Goal: Information Seeking & Learning: Check status

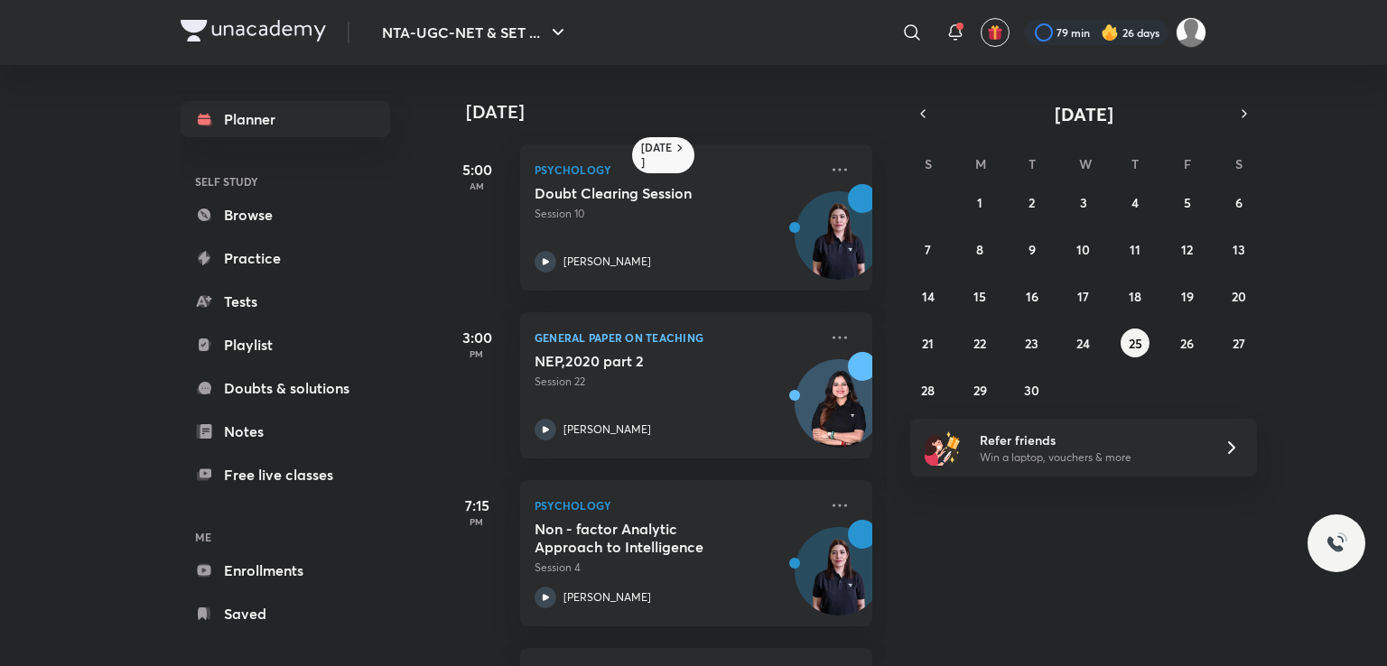
scroll to position [98, 0]
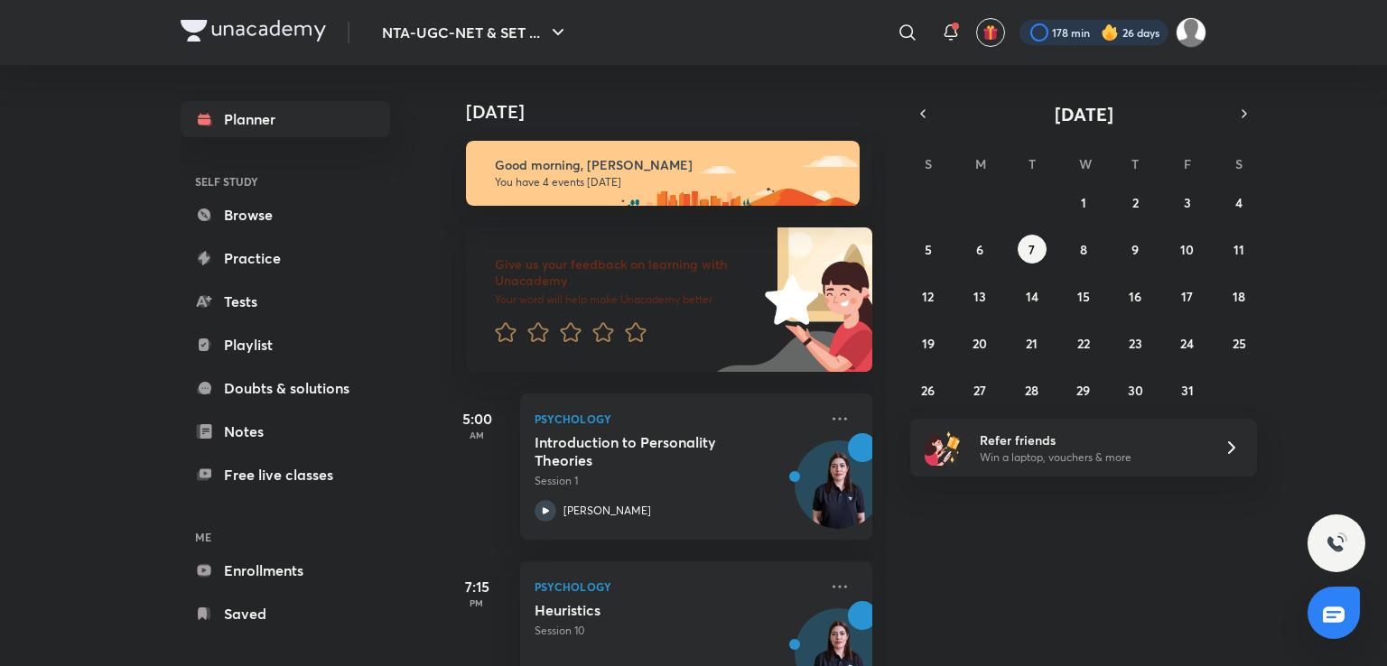
click at [1047, 30] on div at bounding box center [1093, 32] width 149 height 25
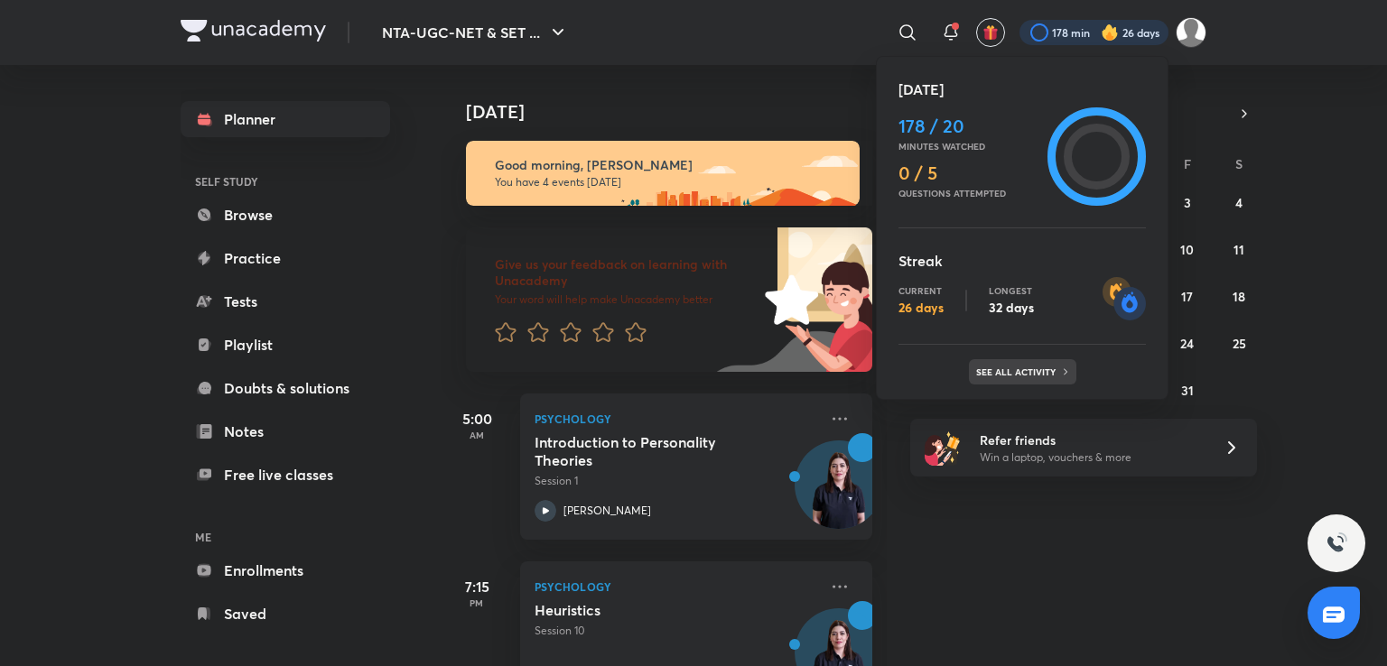
click at [1021, 364] on div "See all activity" at bounding box center [1022, 371] width 107 height 25
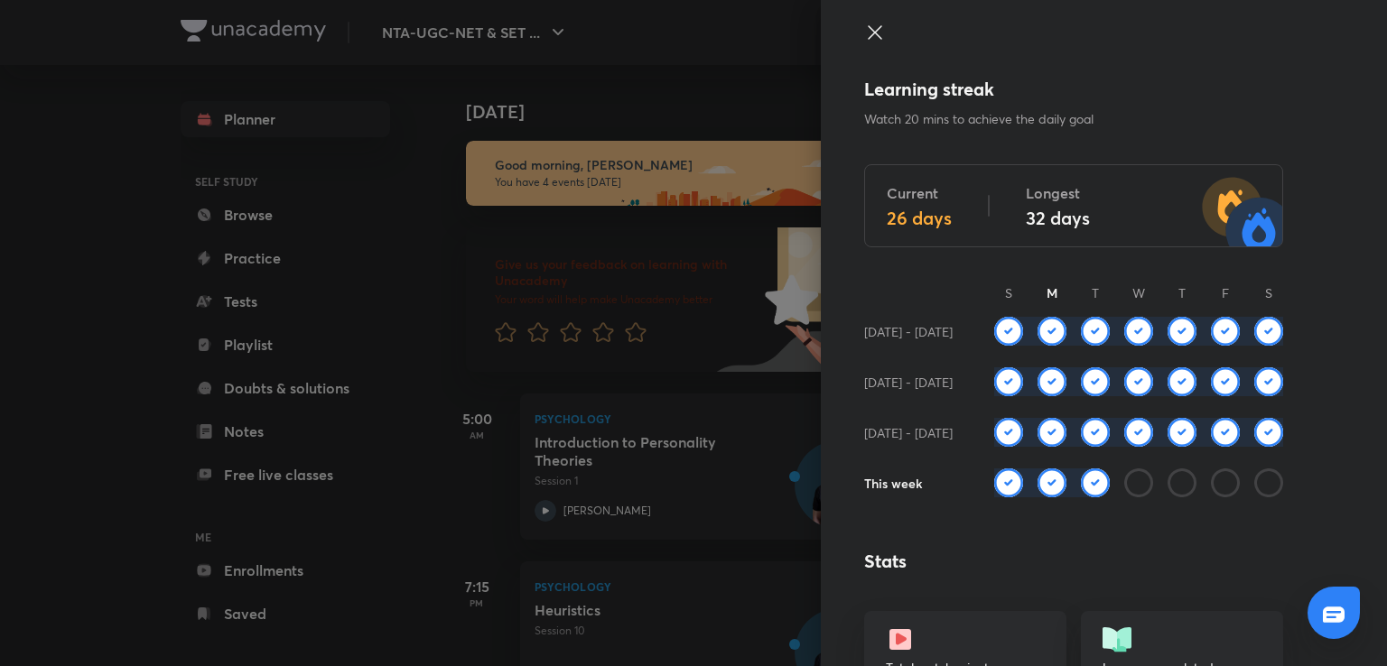
click at [866, 36] on icon at bounding box center [875, 33] width 22 height 22
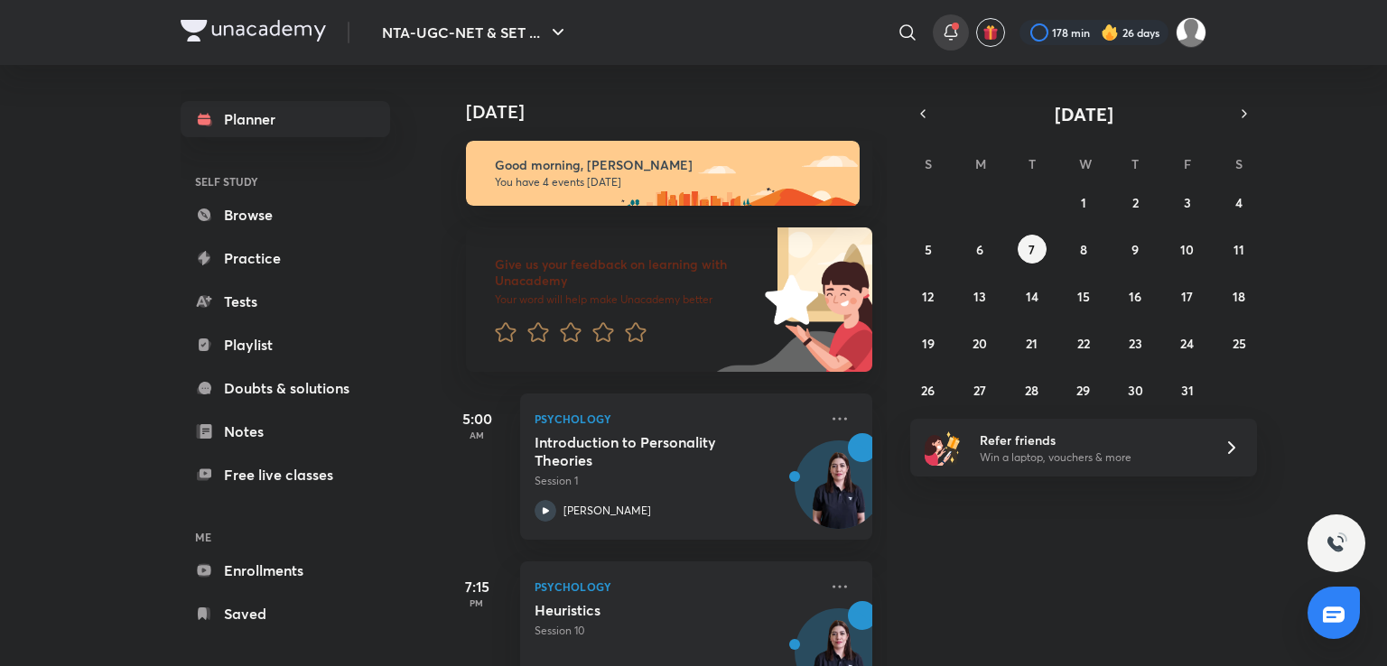
click at [941, 29] on icon at bounding box center [951, 33] width 22 height 22
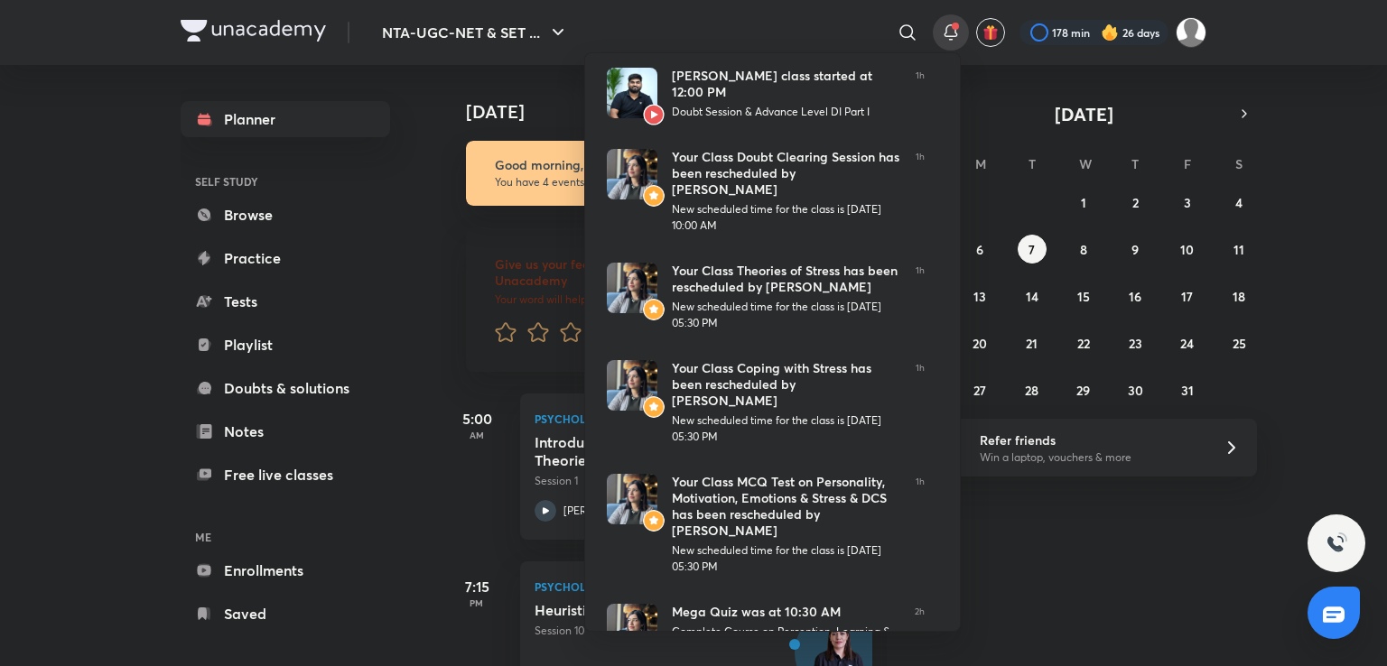
click at [1343, 328] on div at bounding box center [693, 333] width 1387 height 666
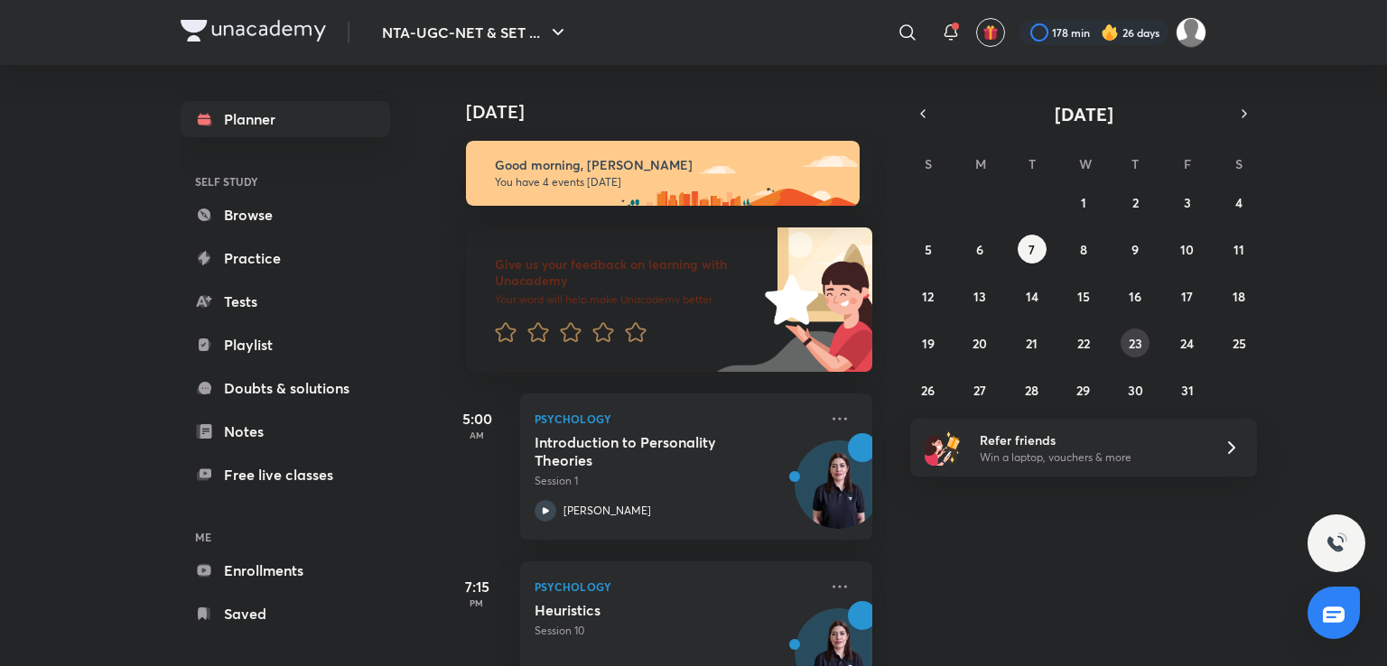
click at [1142, 338] on button "23" at bounding box center [1134, 343] width 29 height 29
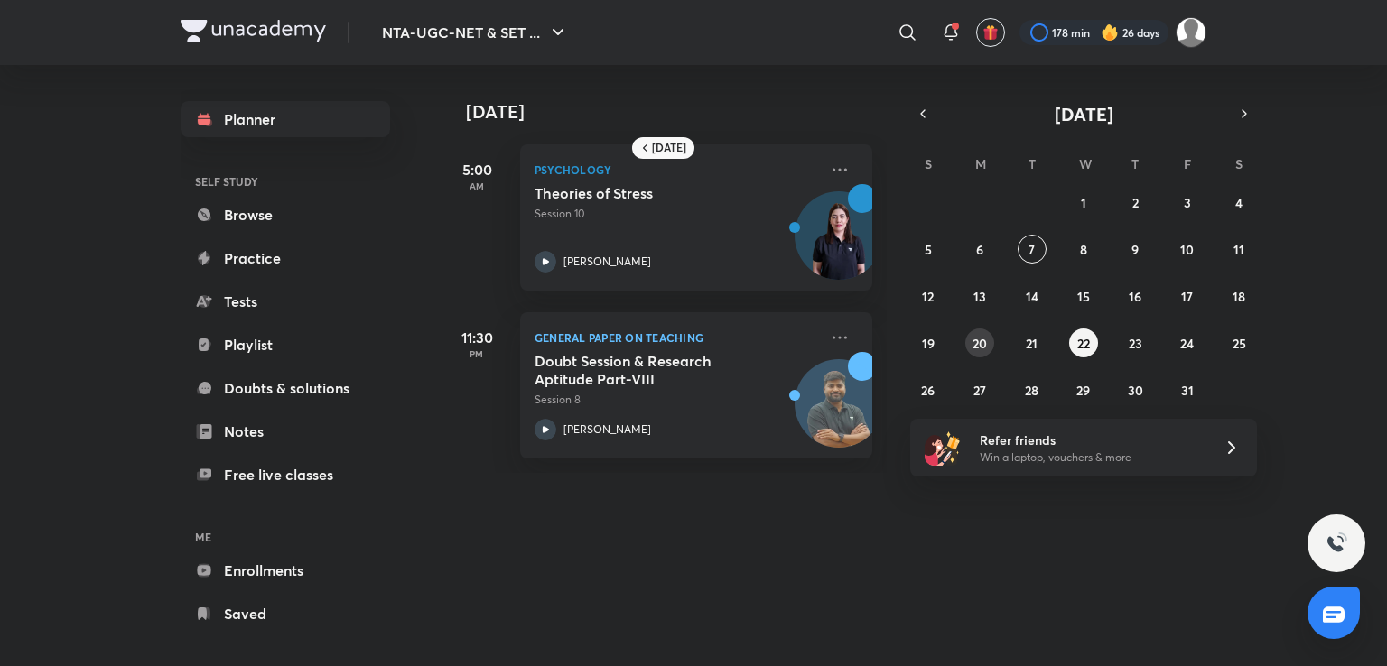
click at [978, 348] on abbr "20" at bounding box center [979, 343] width 14 height 17
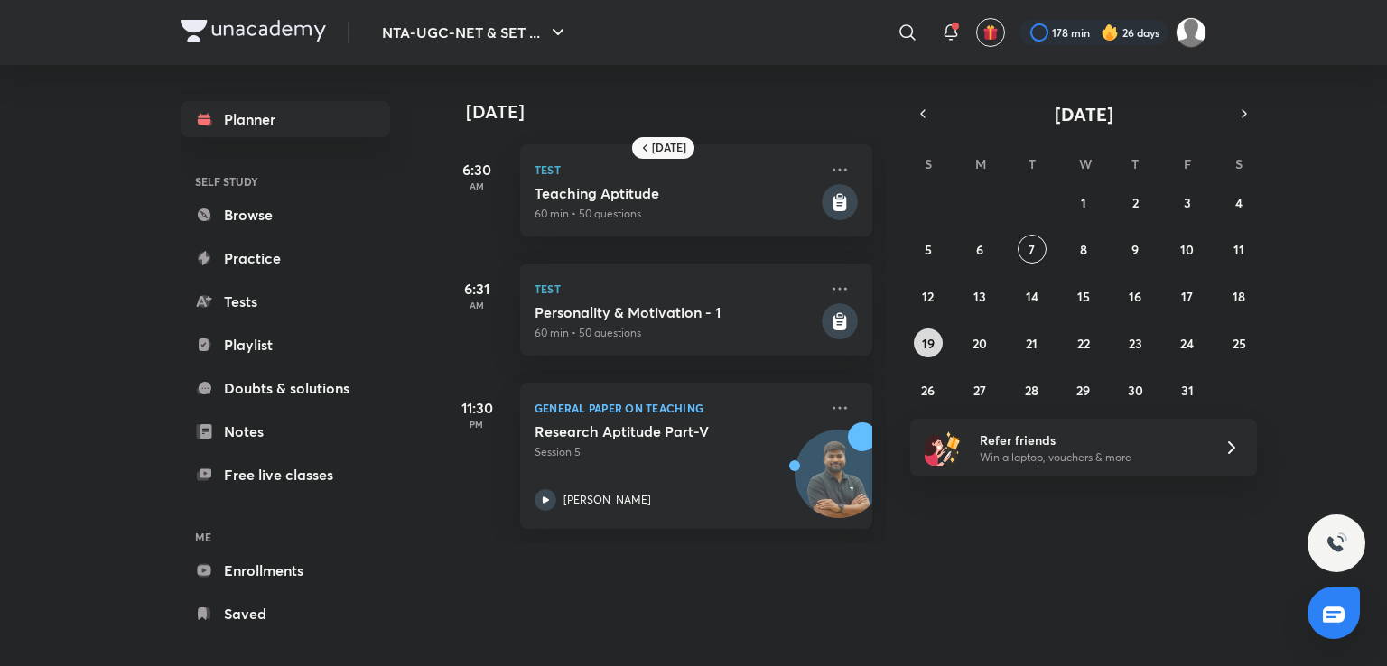
click at [934, 346] on abbr "19" at bounding box center [928, 343] width 13 height 17
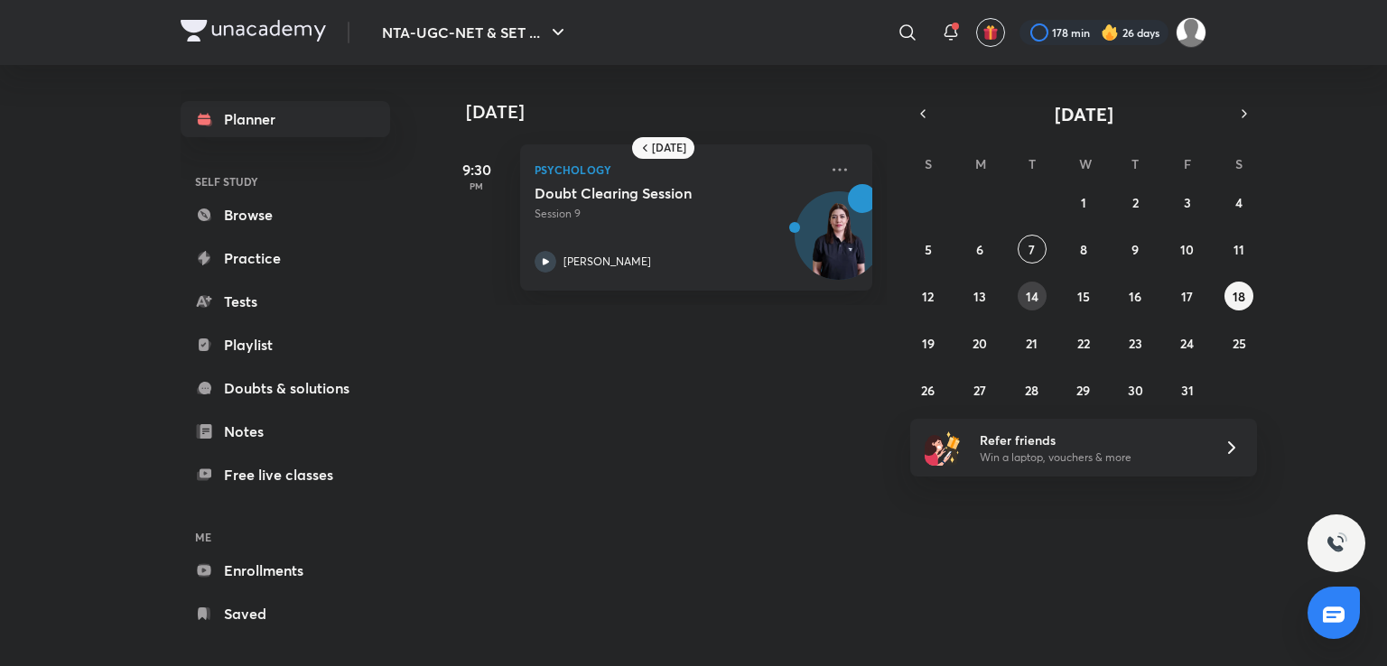
click at [1036, 294] on abbr "14" at bounding box center [1032, 296] width 13 height 17
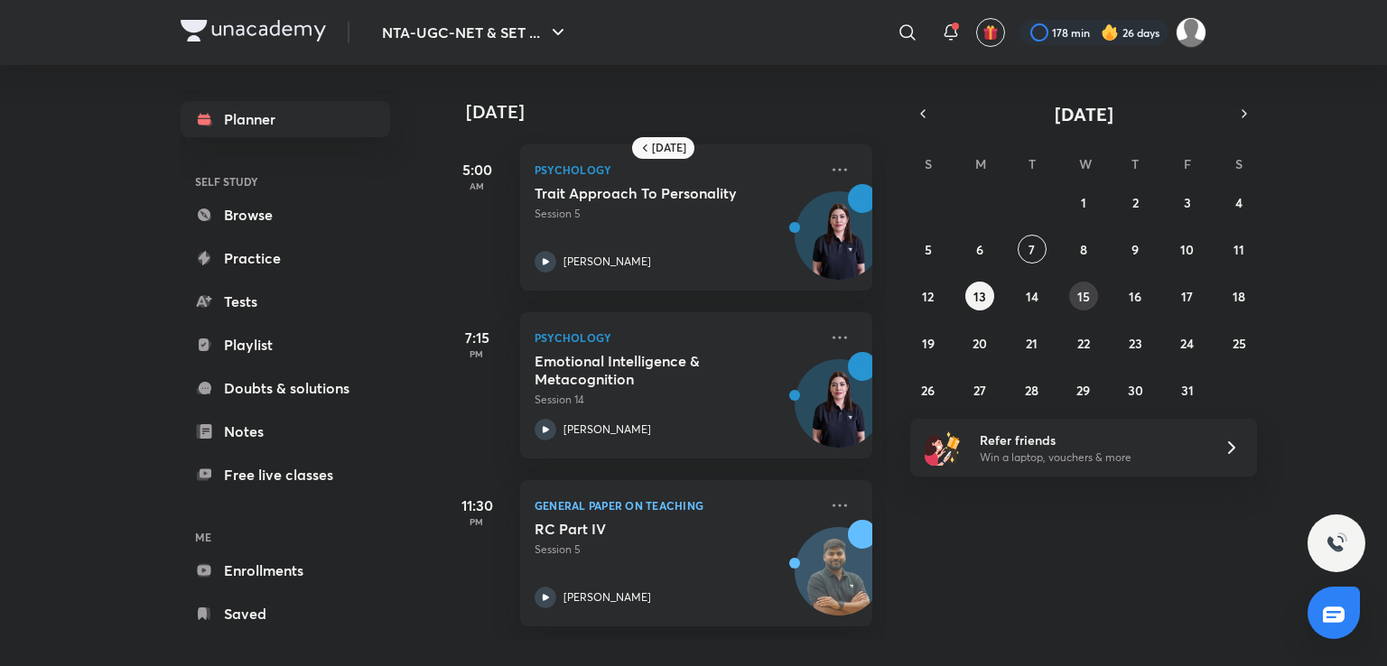
click at [1076, 301] on button "15" at bounding box center [1083, 296] width 29 height 29
click at [1134, 243] on abbr "9" at bounding box center [1134, 249] width 7 height 17
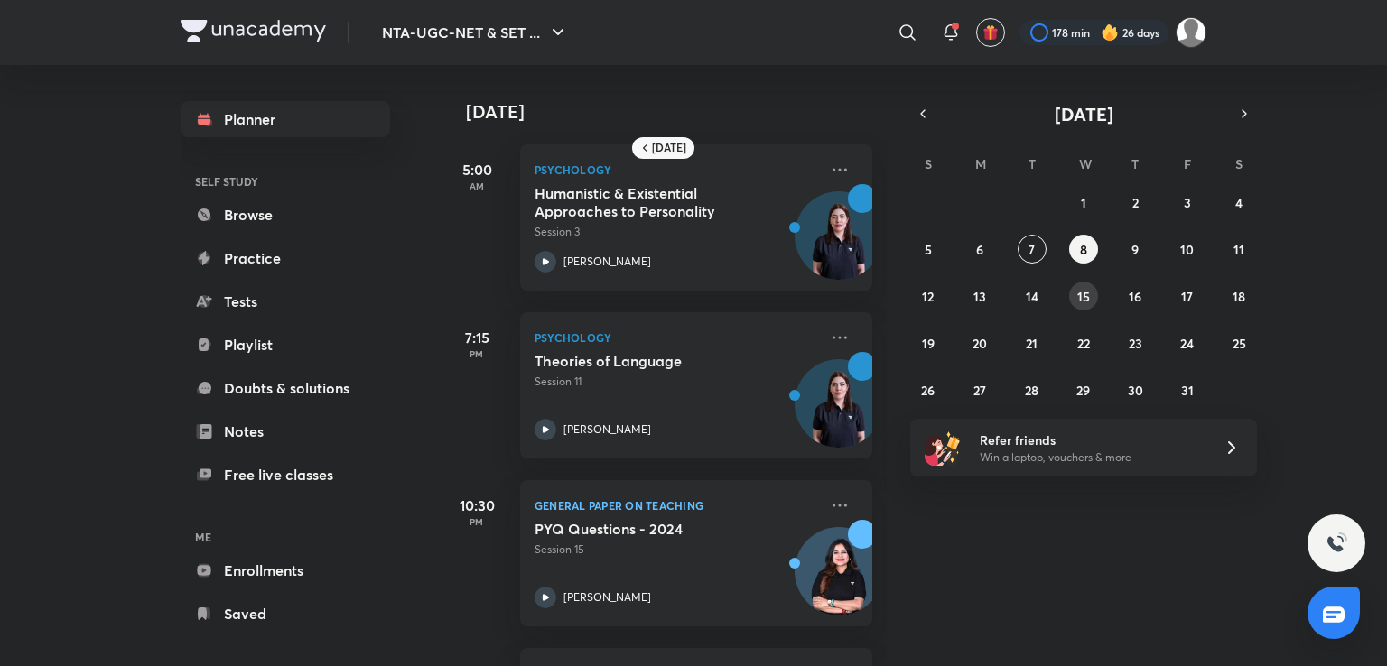
click at [1094, 297] on button "15" at bounding box center [1083, 296] width 29 height 29
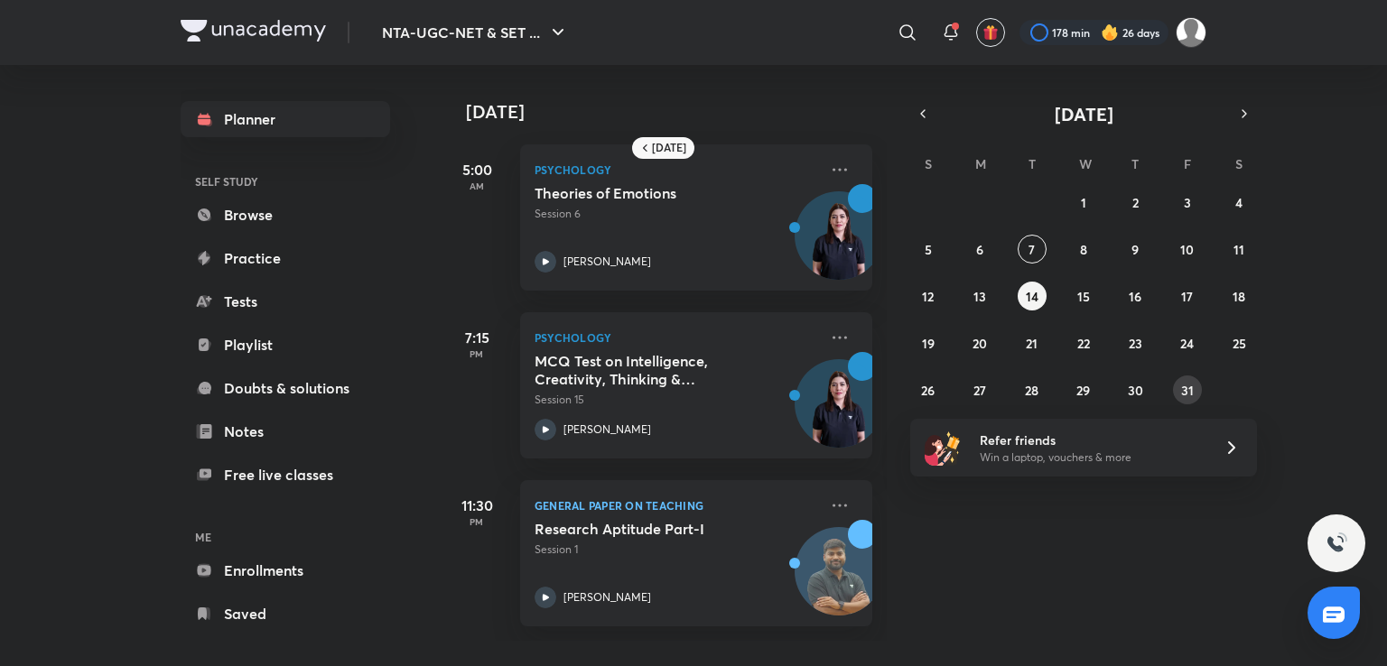
click at [1185, 382] on abbr "31" at bounding box center [1187, 390] width 13 height 17
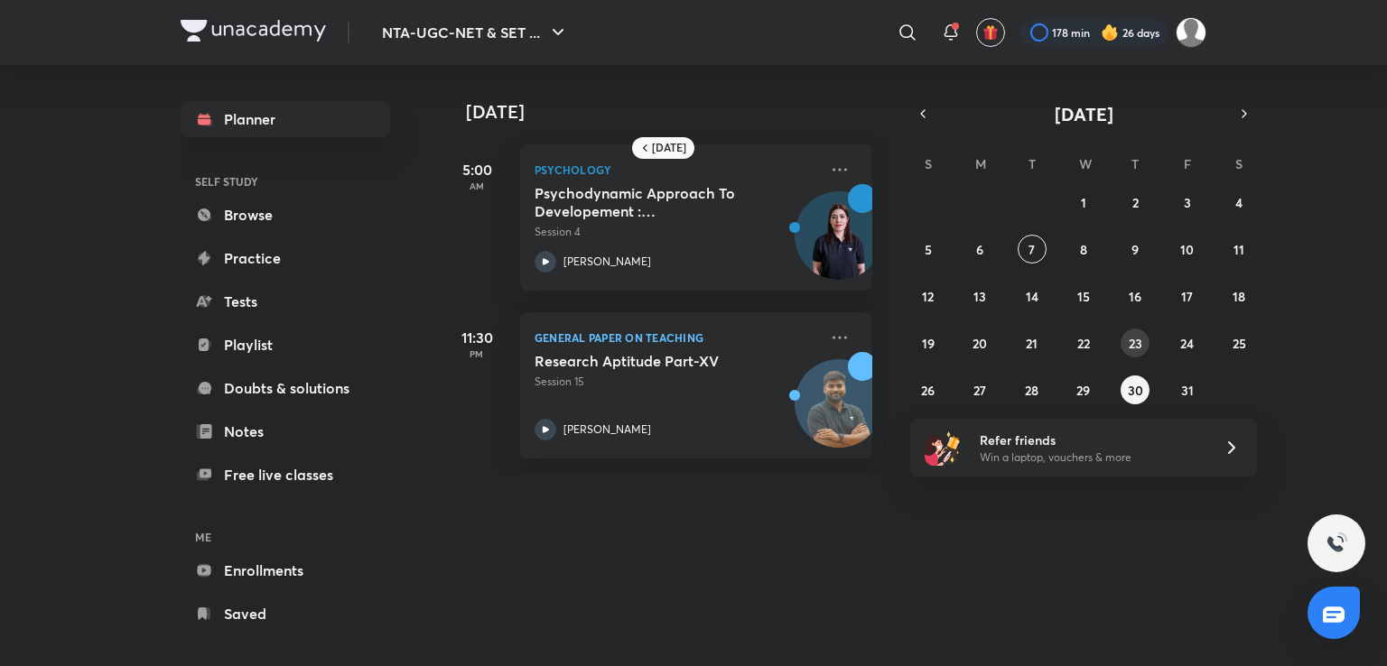
click at [1122, 338] on button "23" at bounding box center [1134, 343] width 29 height 29
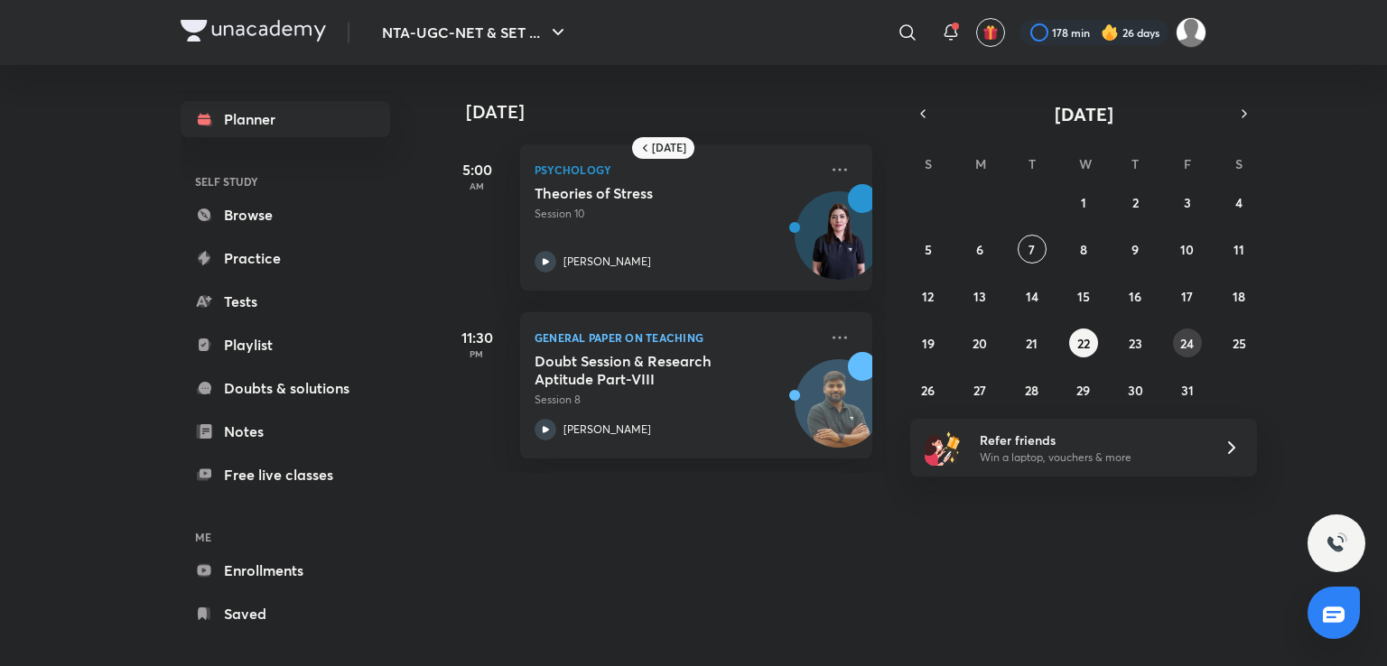
click at [1183, 340] on abbr "24" at bounding box center [1187, 343] width 14 height 17
click at [1231, 341] on button "25" at bounding box center [1238, 343] width 29 height 29
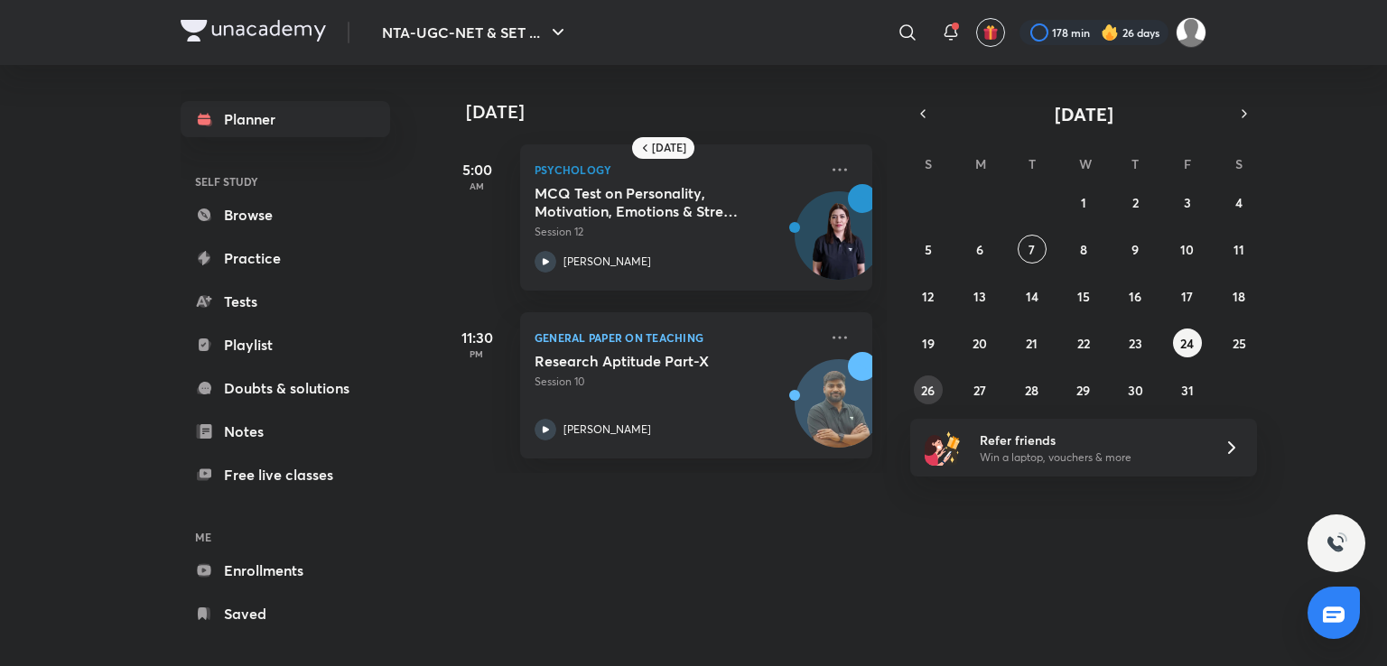
click at [932, 383] on abbr "26" at bounding box center [928, 390] width 14 height 17
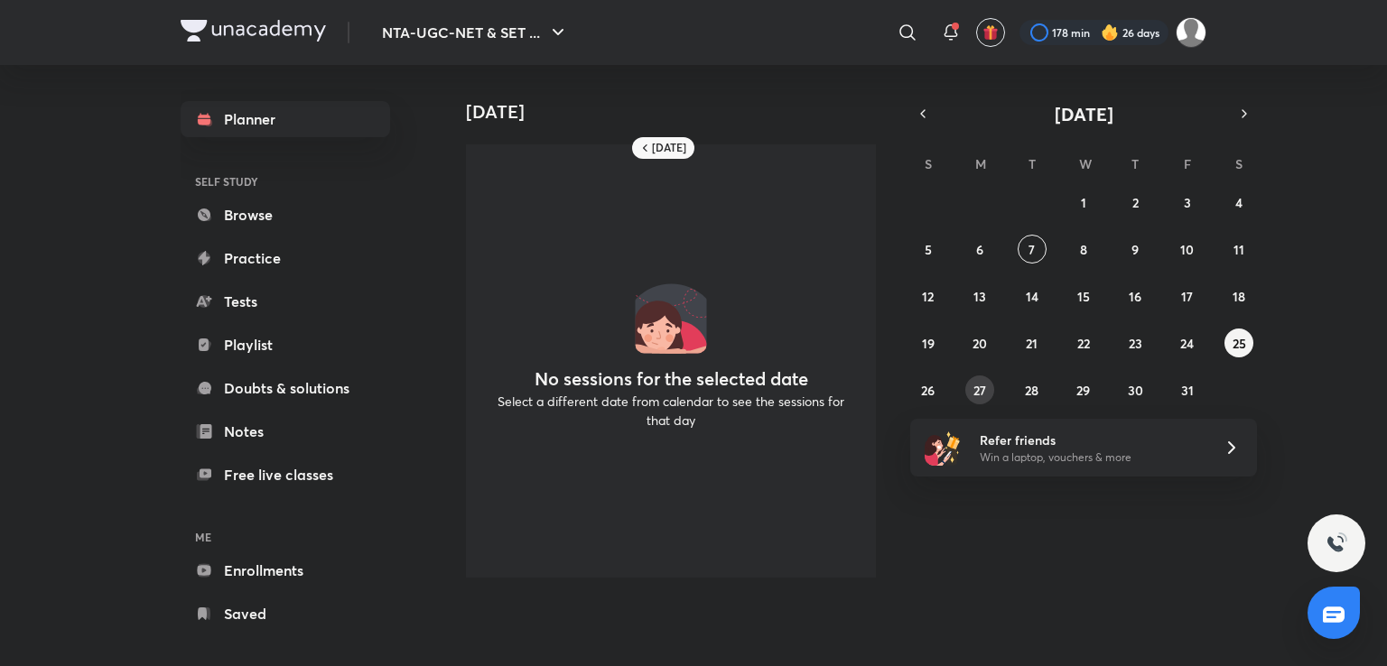
click at [982, 396] on abbr "27" at bounding box center [979, 390] width 13 height 17
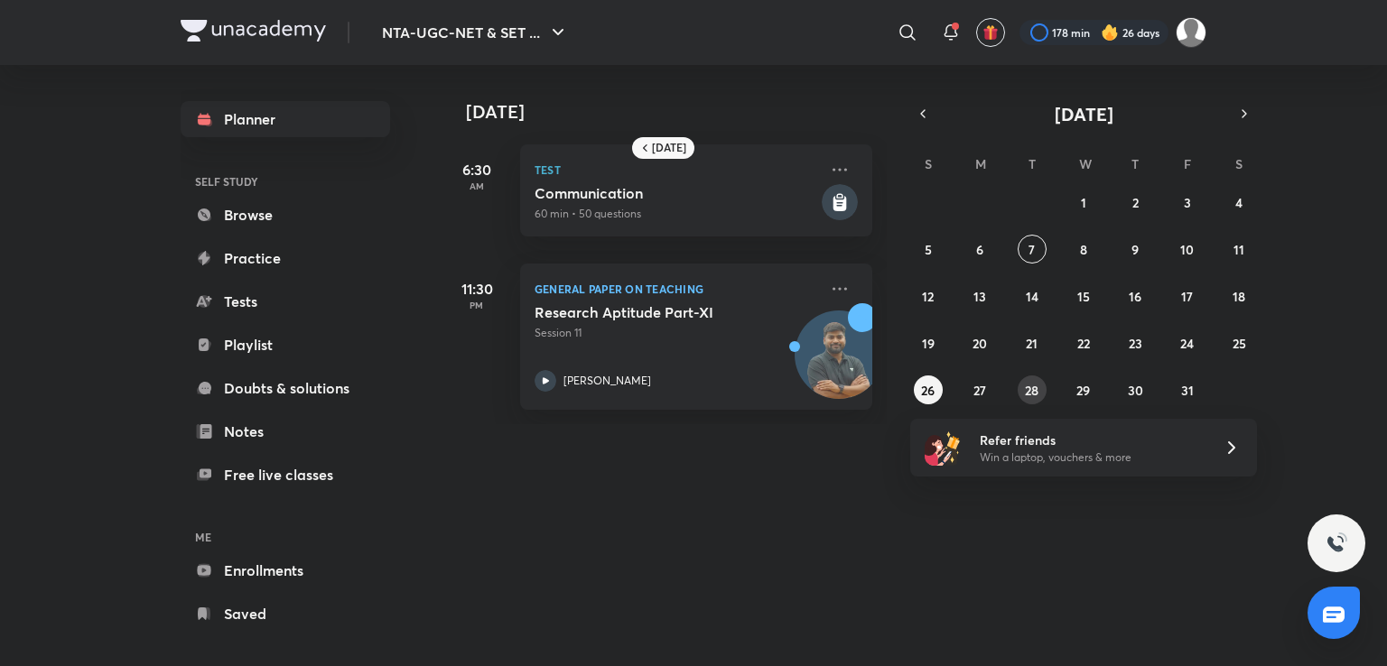
click at [1035, 383] on abbr "28" at bounding box center [1032, 390] width 14 height 17
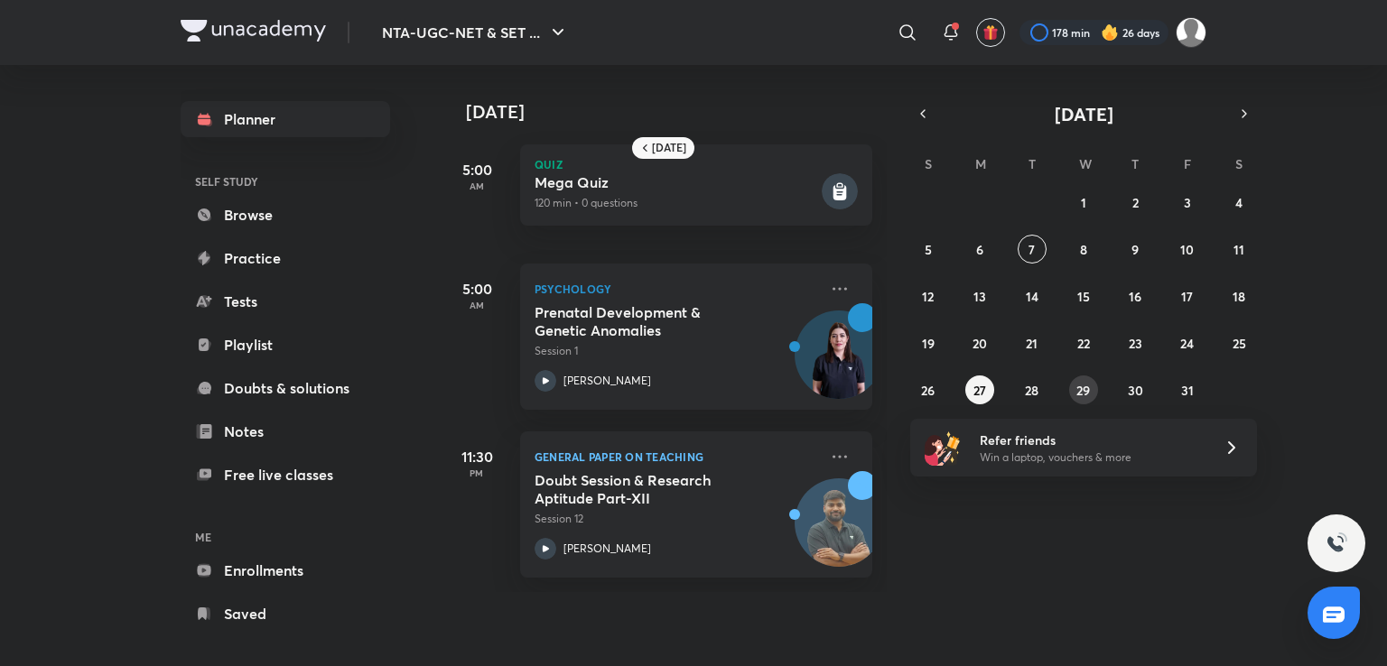
click at [1086, 385] on abbr "29" at bounding box center [1083, 390] width 14 height 17
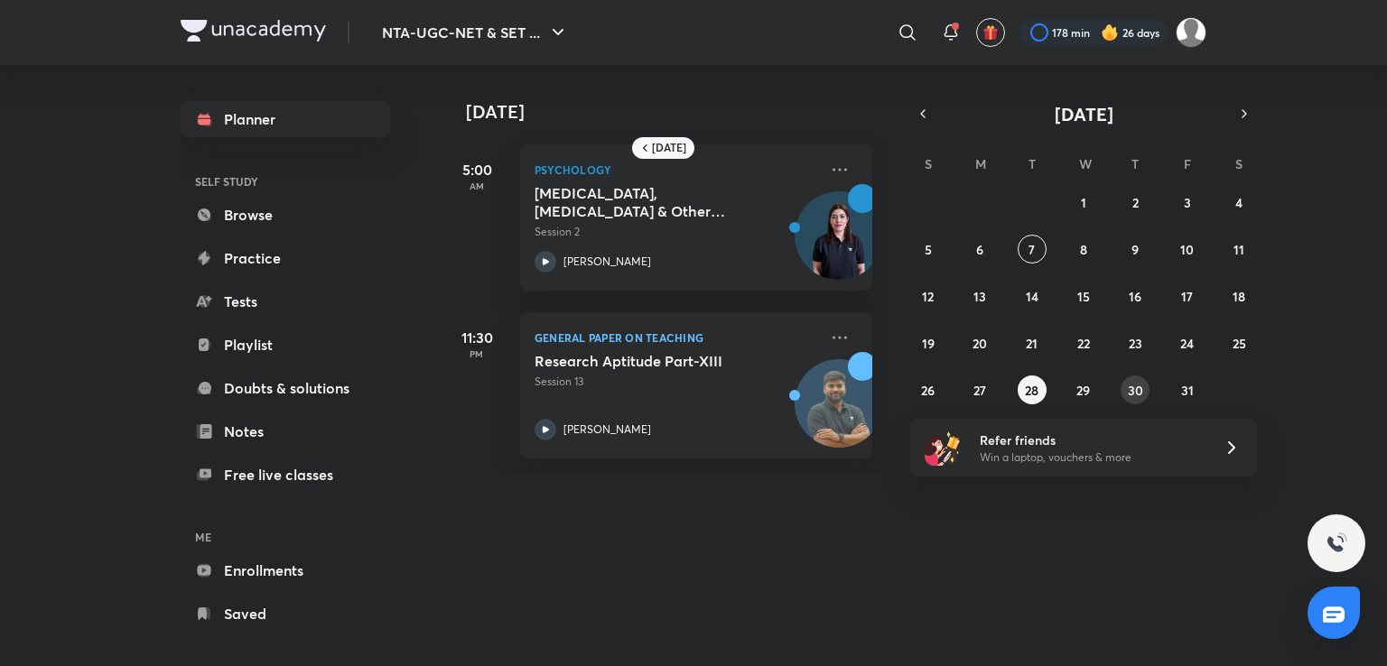
click at [1142, 386] on abbr "30" at bounding box center [1135, 390] width 15 height 17
click at [1176, 395] on button "31" at bounding box center [1187, 390] width 29 height 29
click at [1235, 113] on button "button" at bounding box center [1244, 113] width 25 height 25
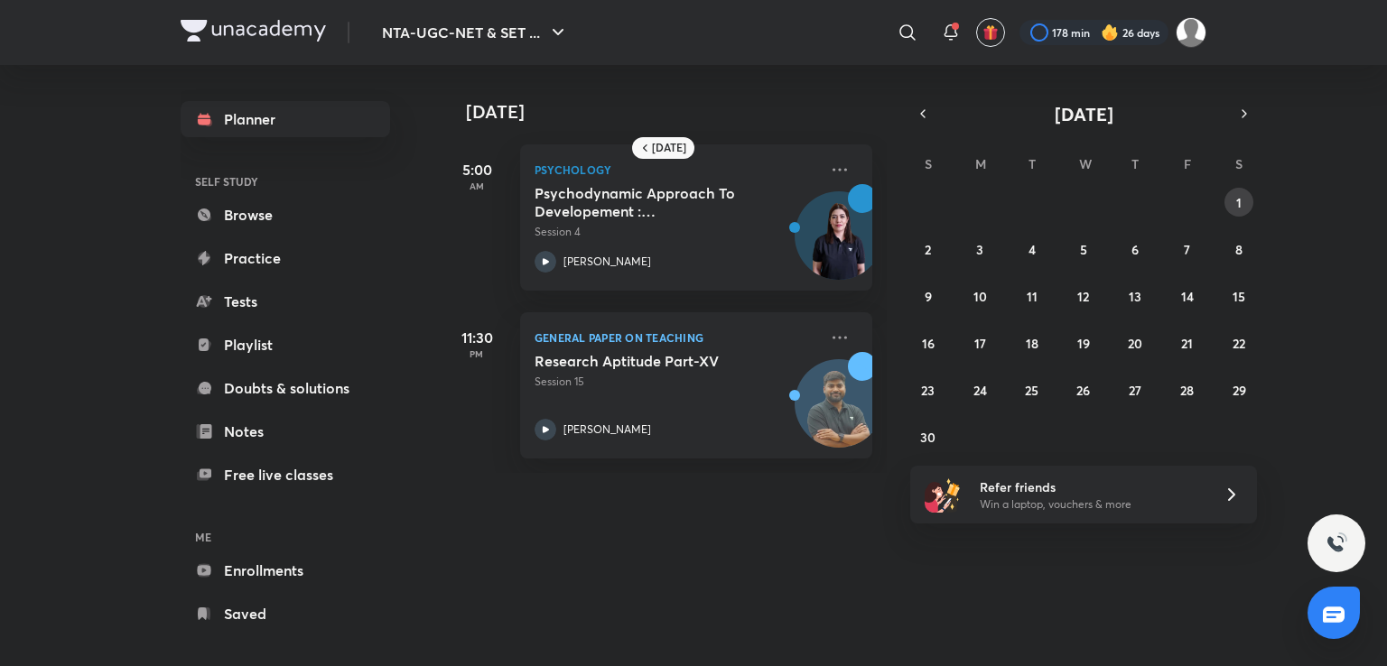
click at [1233, 205] on button "1" at bounding box center [1238, 202] width 29 height 29
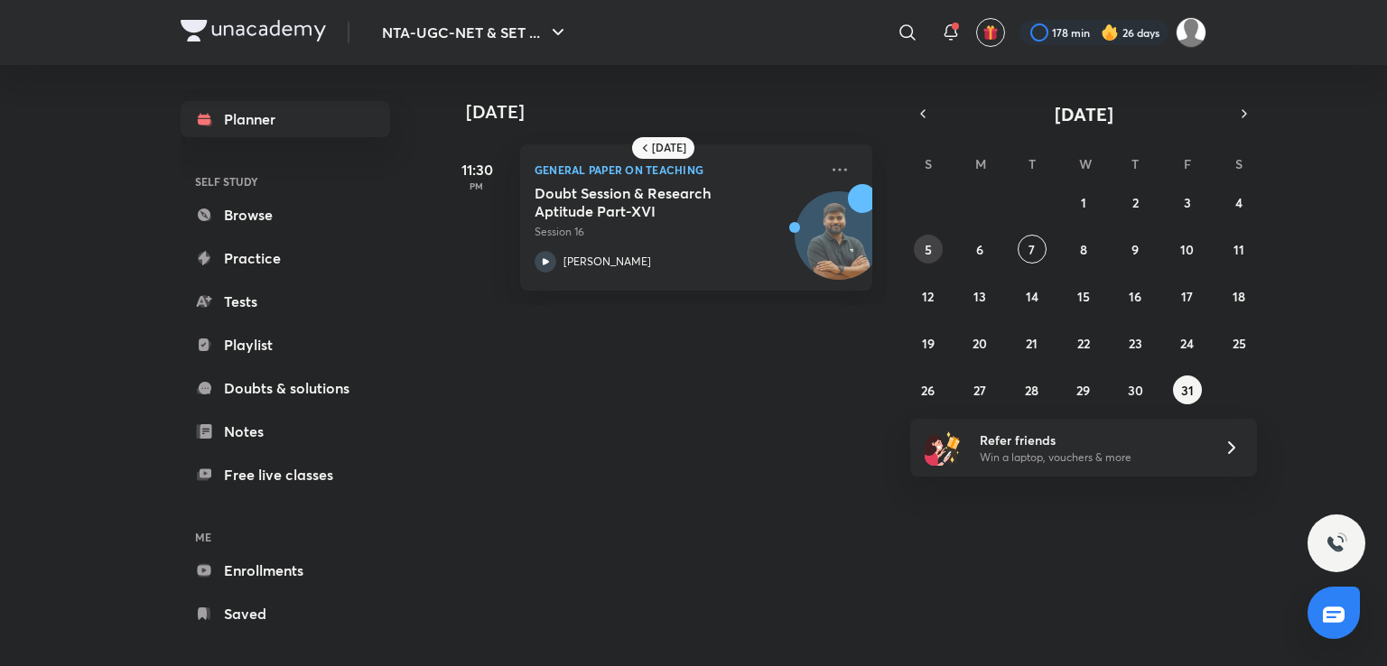
click at [928, 243] on abbr "5" at bounding box center [928, 249] width 7 height 17
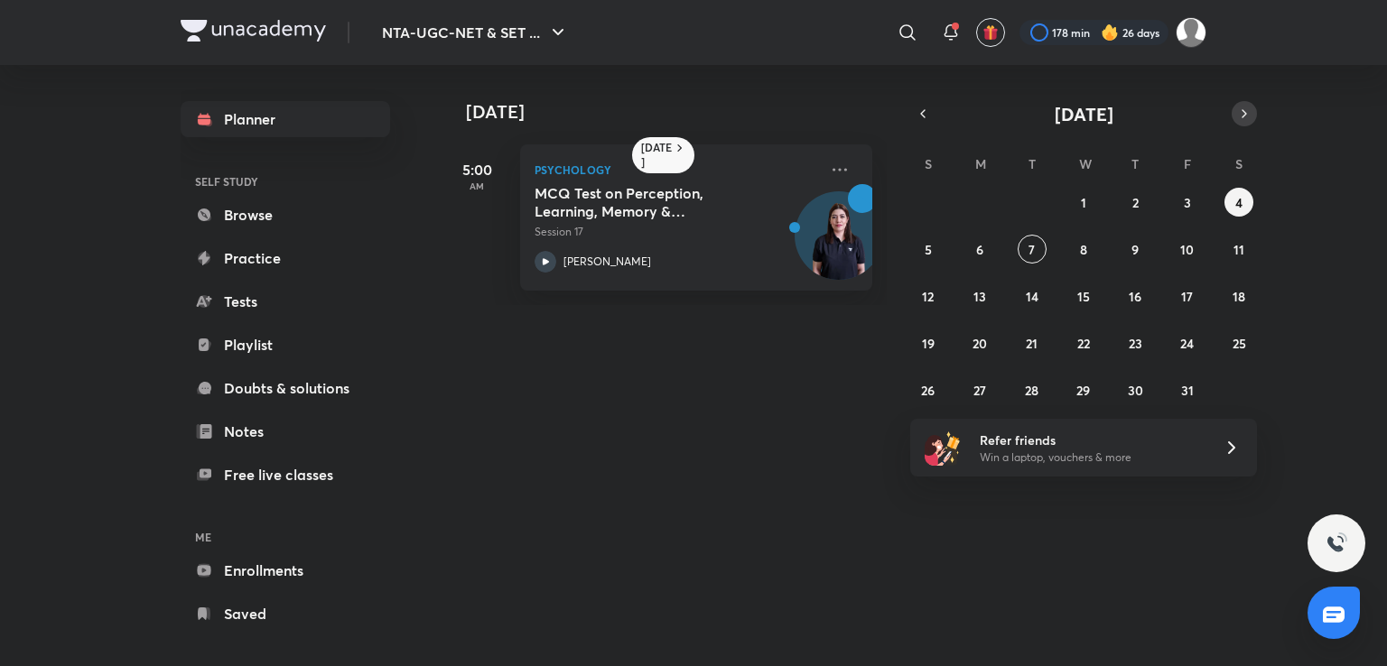
click at [1240, 113] on icon "button" at bounding box center [1244, 114] width 14 height 16
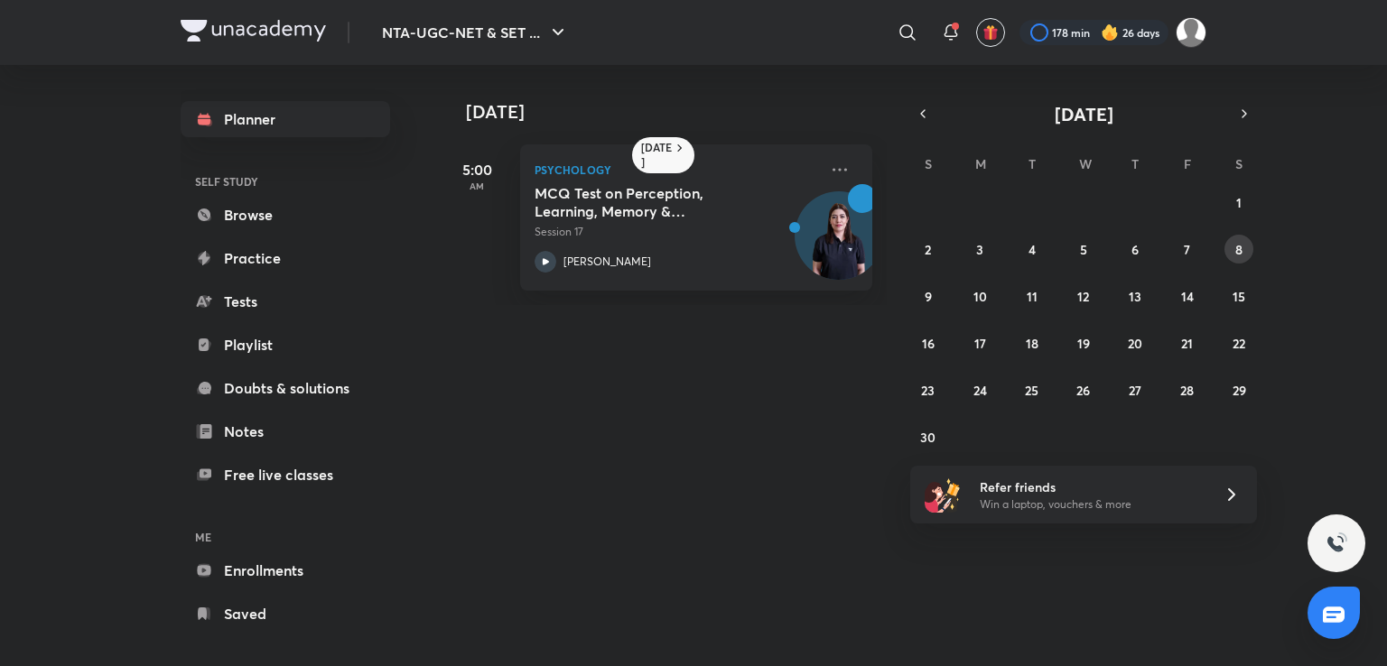
click at [1241, 247] on abbr "8" at bounding box center [1238, 249] width 7 height 17
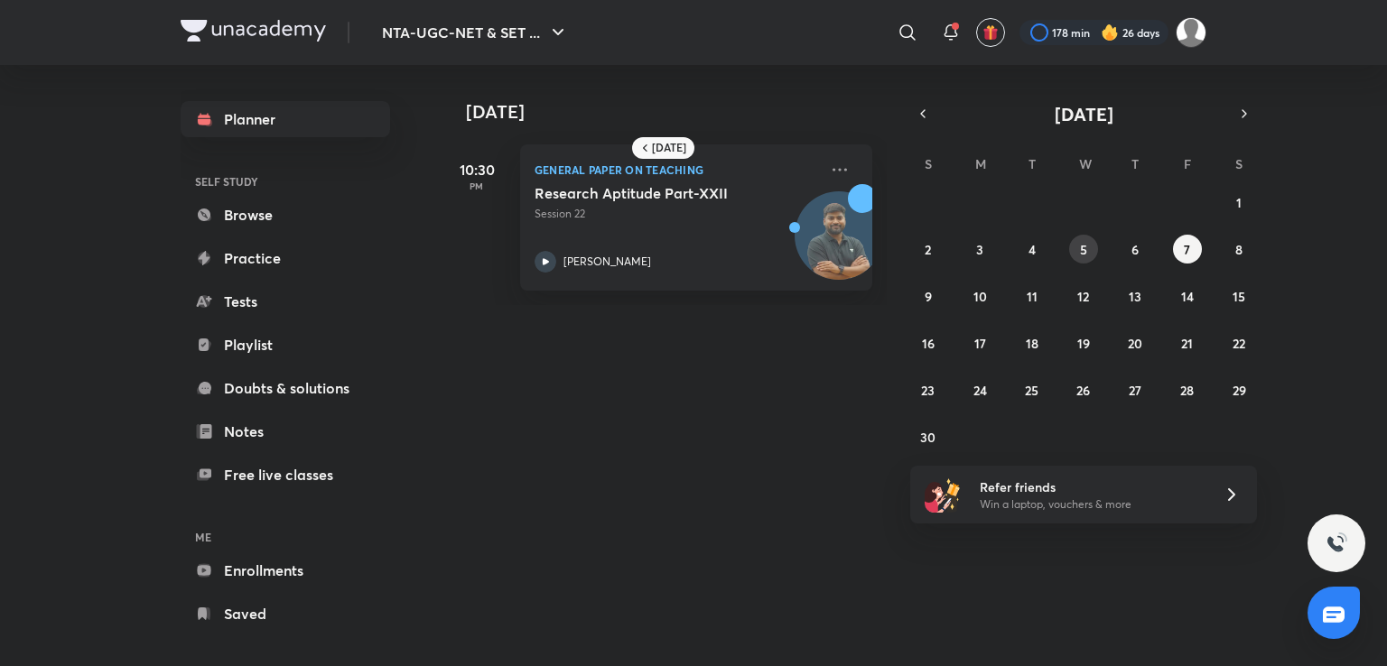
click at [1083, 244] on abbr "5" at bounding box center [1083, 249] width 7 height 17
click at [976, 250] on abbr "3" at bounding box center [979, 249] width 7 height 17
click at [986, 302] on abbr "10" at bounding box center [980, 296] width 14 height 17
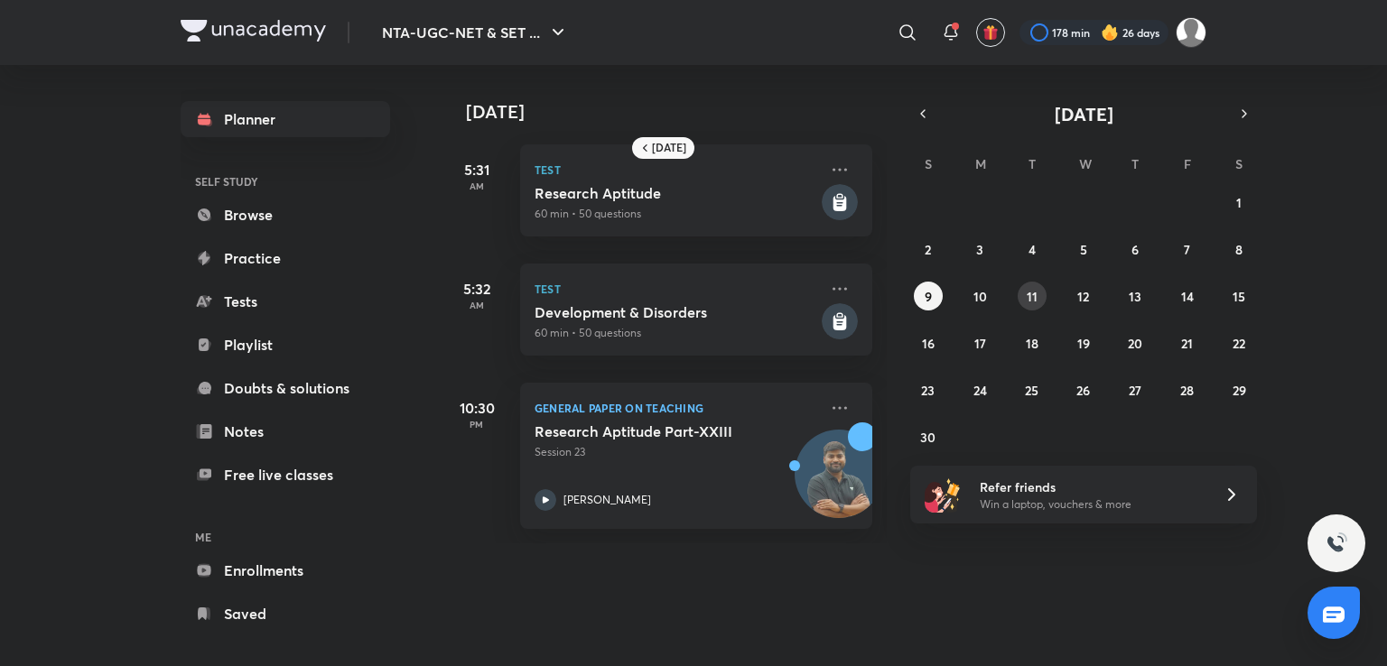
click at [1033, 304] on button "11" at bounding box center [1032, 296] width 29 height 29
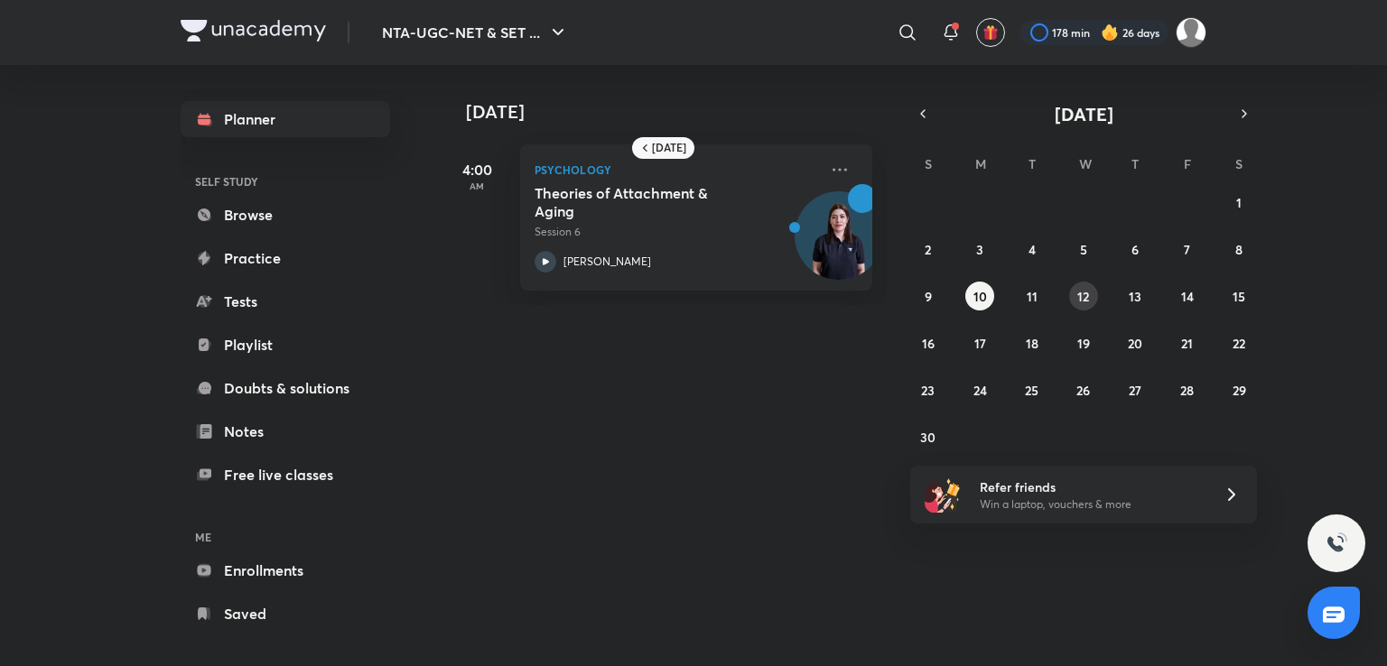
click at [1088, 302] on abbr "12" at bounding box center [1083, 296] width 12 height 17
click at [1167, 289] on div "26 27 28 29 30 31 1 2 3 4 5 6 7 8 9 10 11 12 13 14 15 16 17 18 19 20 21 22 23 2…" at bounding box center [1083, 320] width 347 height 264
click at [1125, 293] on button "13" at bounding box center [1134, 296] width 29 height 29
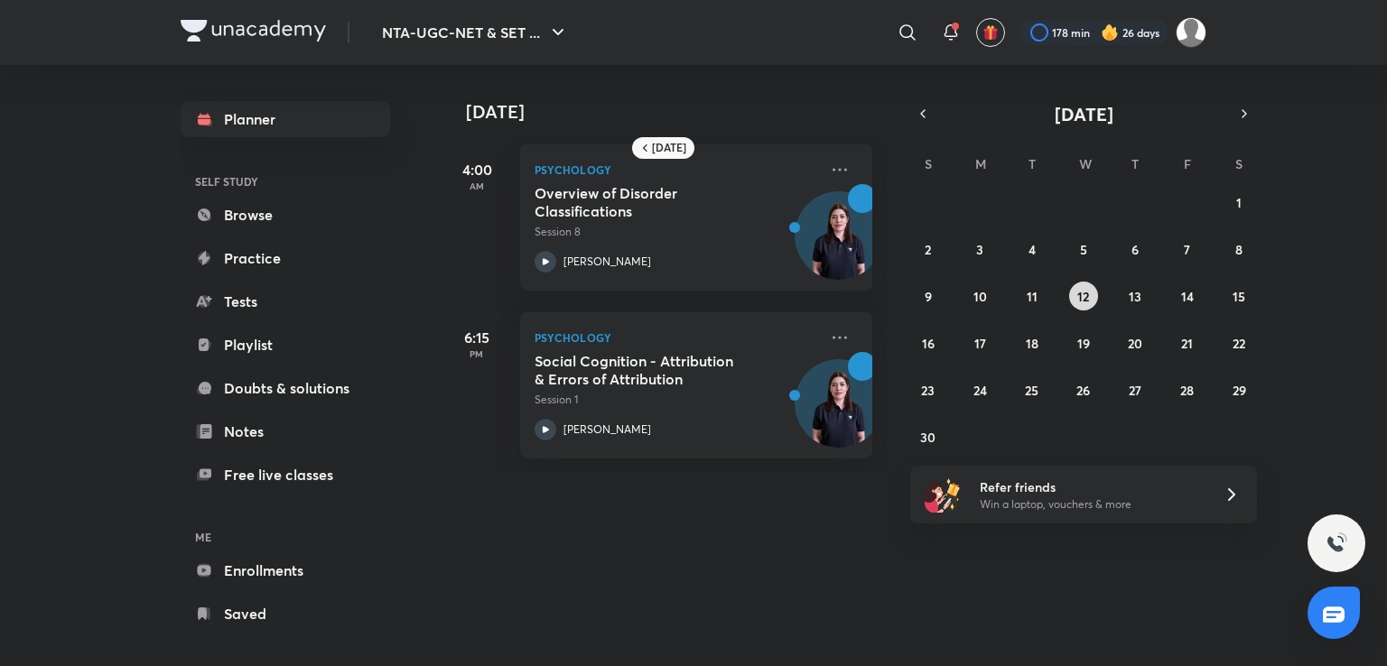
click at [1073, 290] on button "12" at bounding box center [1083, 296] width 29 height 29
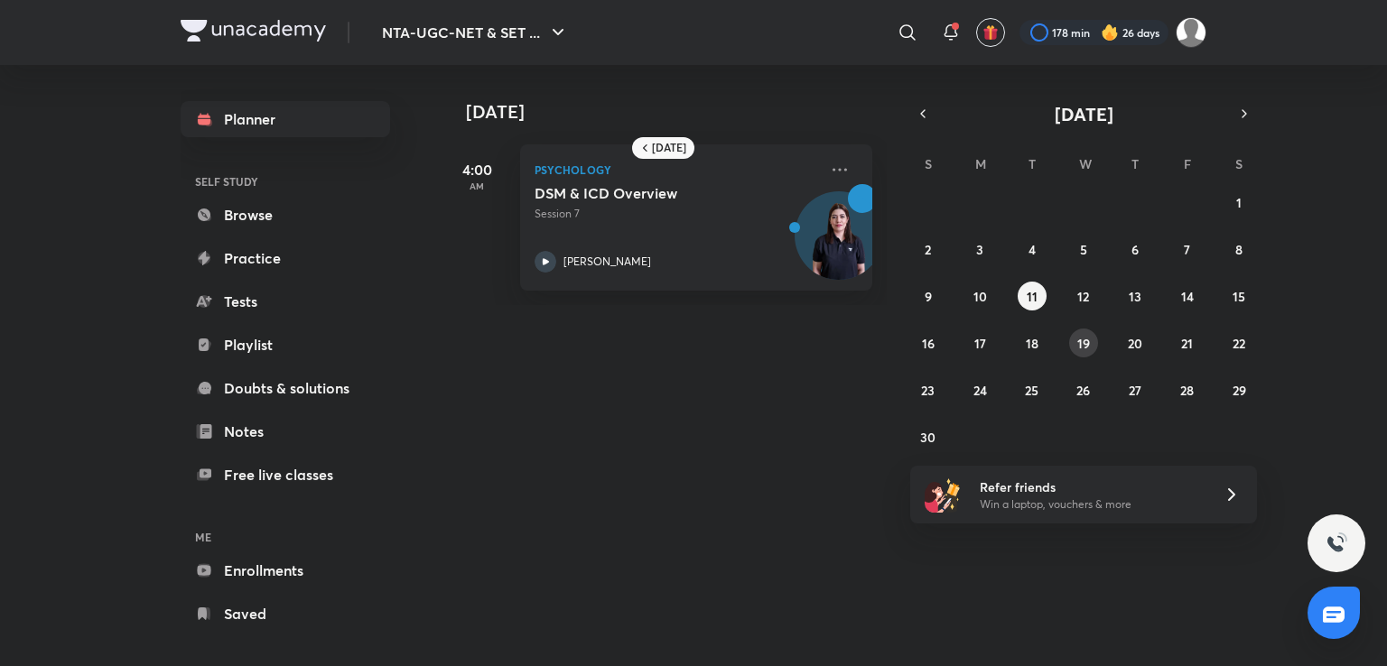
click at [1090, 346] on button "19" at bounding box center [1083, 343] width 29 height 29
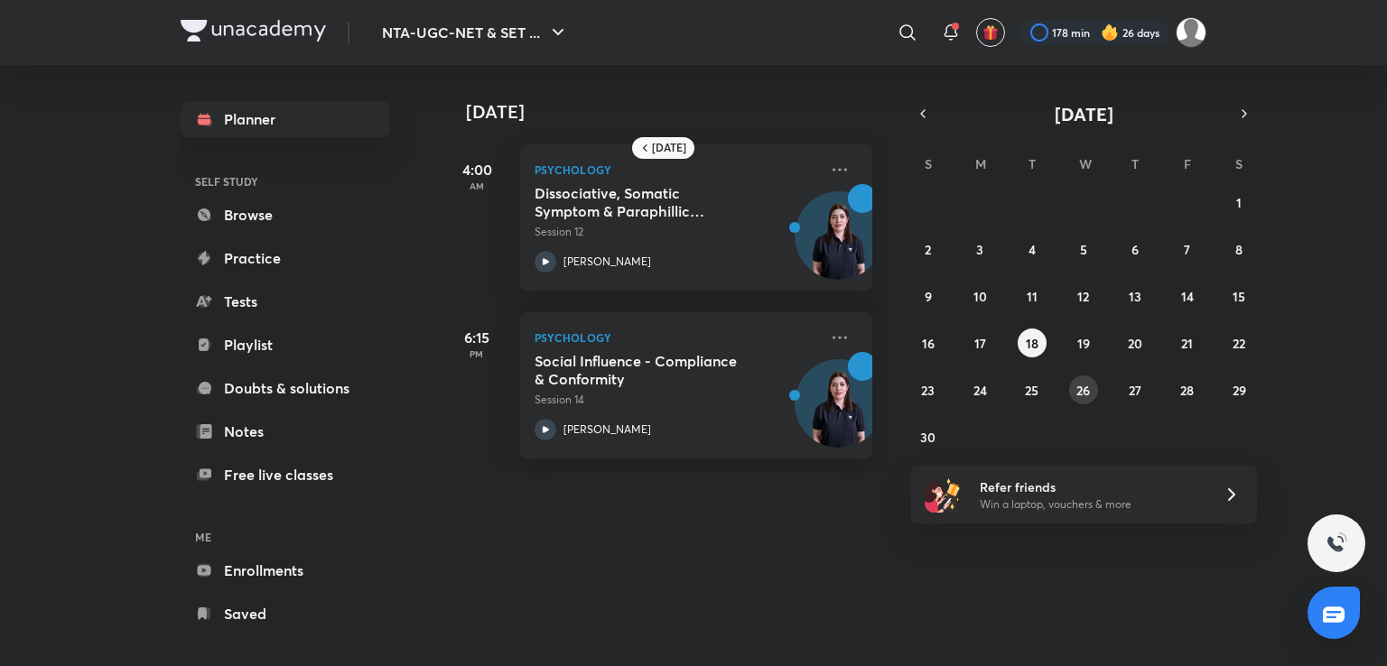
click at [1083, 385] on abbr "26" at bounding box center [1083, 390] width 14 height 17
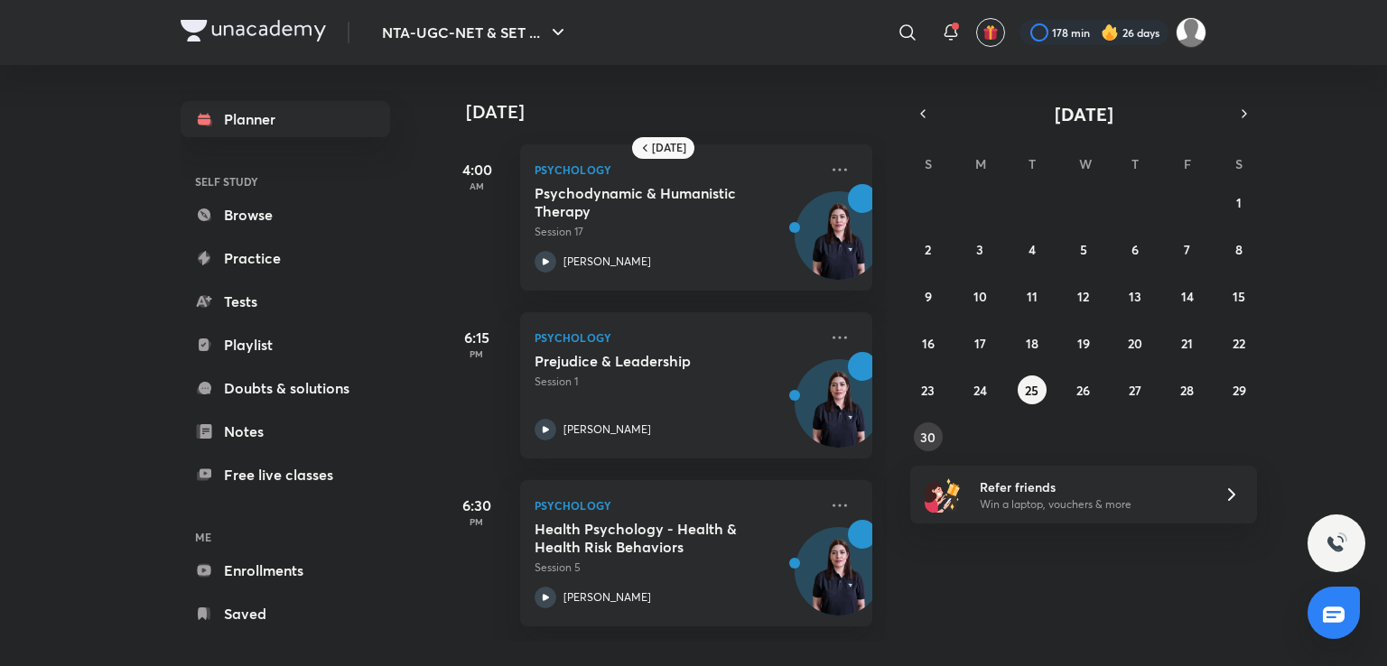
click at [925, 433] on abbr "30" at bounding box center [927, 437] width 15 height 17
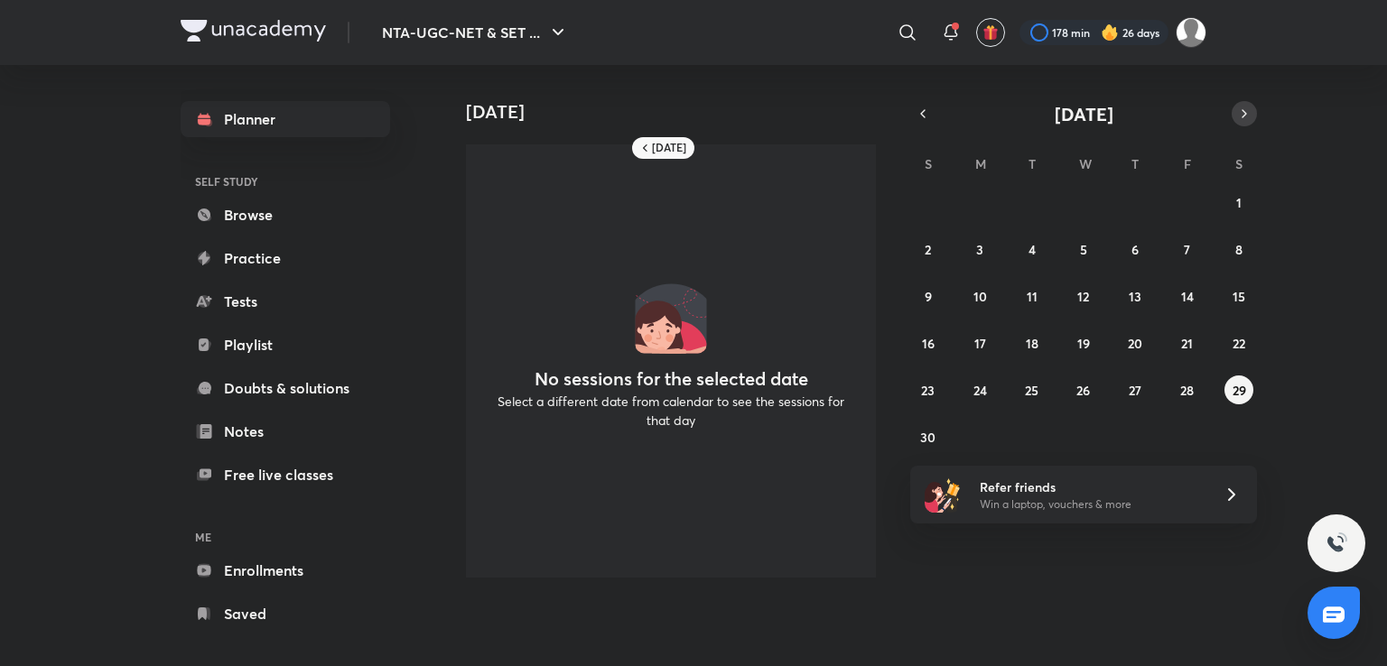
click at [1246, 102] on button "button" at bounding box center [1244, 113] width 25 height 25
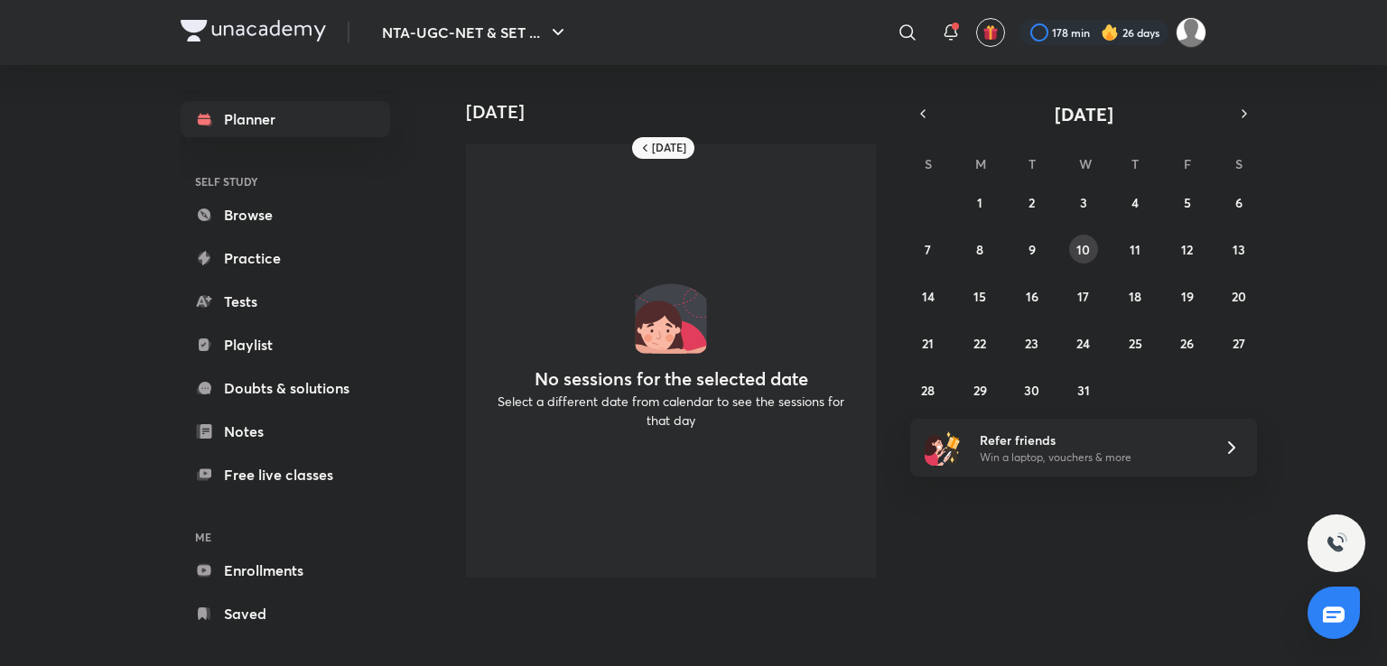
click at [1093, 247] on button "10" at bounding box center [1083, 249] width 29 height 29
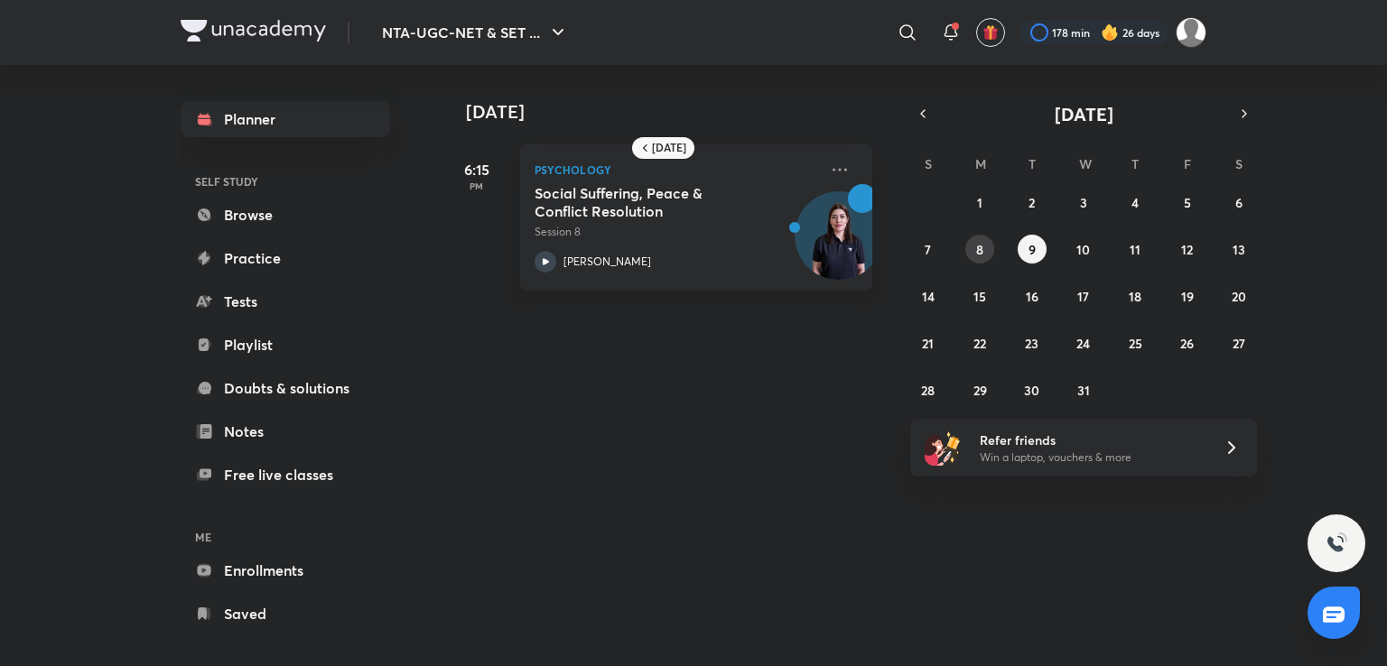
click at [975, 245] on button "8" at bounding box center [979, 249] width 29 height 29
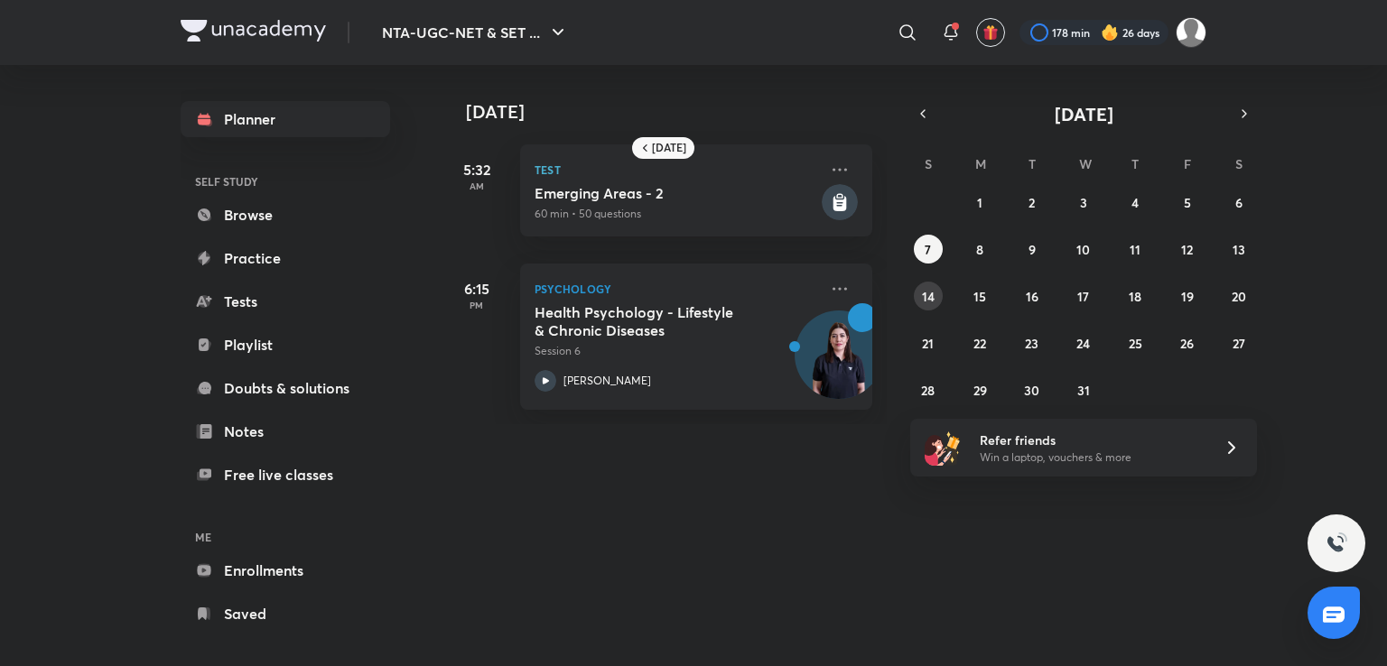
click at [936, 301] on button "14" at bounding box center [928, 296] width 29 height 29
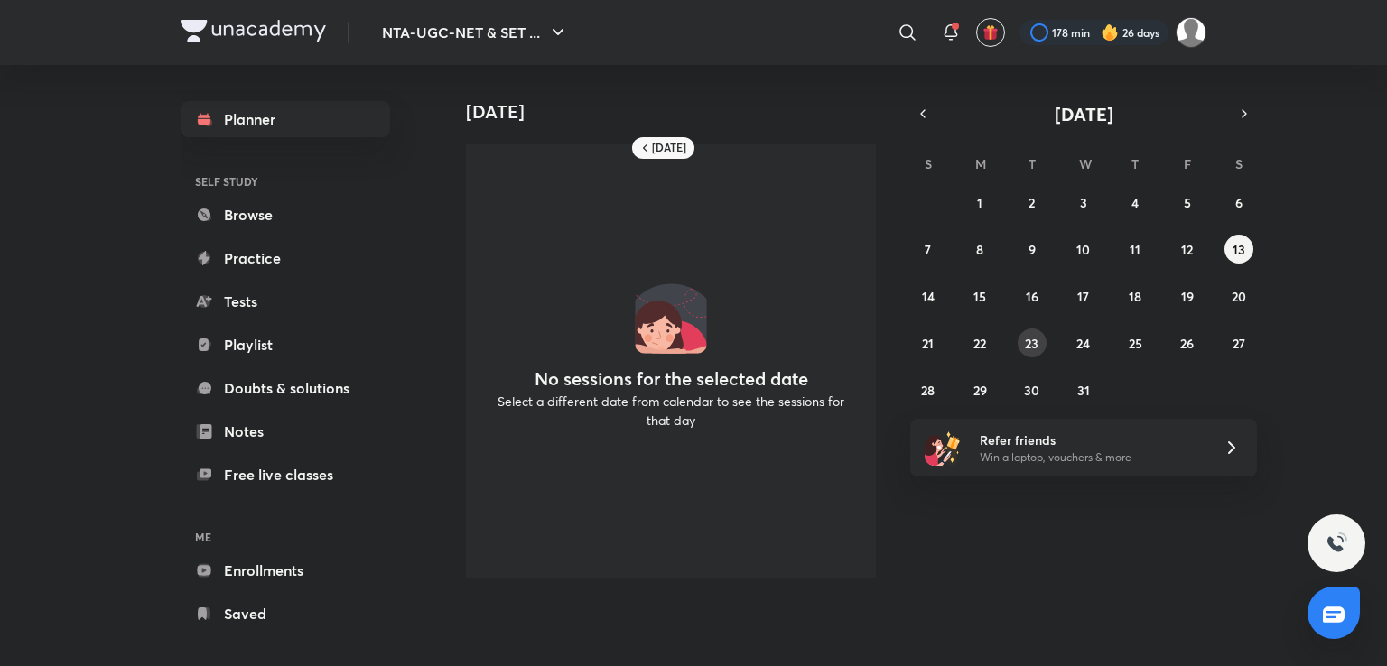
click at [1033, 347] on abbr "23" at bounding box center [1032, 343] width 14 height 17
click at [1138, 344] on abbr "25" at bounding box center [1136, 343] width 14 height 17
click at [1079, 391] on abbr "31" at bounding box center [1083, 390] width 13 height 17
click at [1135, 292] on abbr "18" at bounding box center [1135, 296] width 13 height 17
click at [1042, 289] on button "16" at bounding box center [1032, 296] width 29 height 29
